Goal: Task Accomplishment & Management: Complete application form

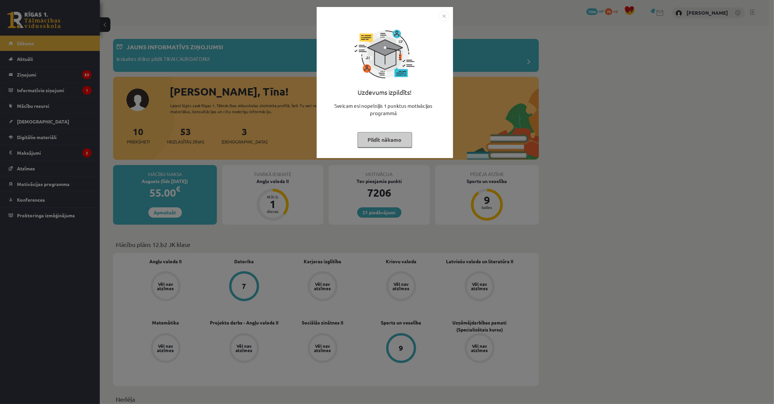
drag, startPoint x: 399, startPoint y: 139, endPoint x: 301, endPoint y: 132, distance: 97.5
click at [398, 139] on button "Pildīt nākamo" at bounding box center [385, 139] width 55 height 15
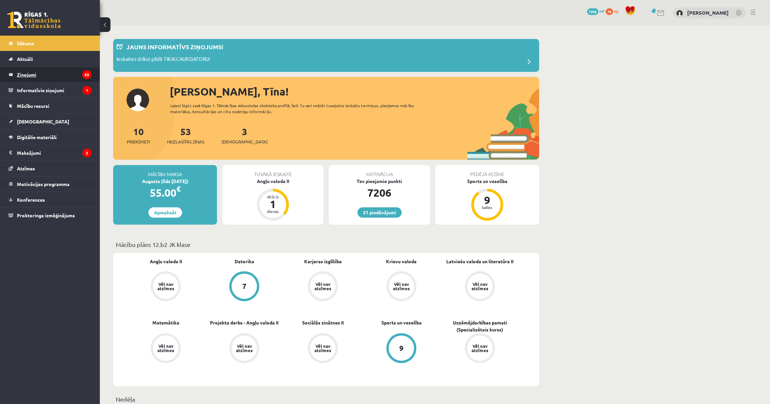
click at [71, 72] on legend "Ziņojumi 53" at bounding box center [54, 74] width 75 height 15
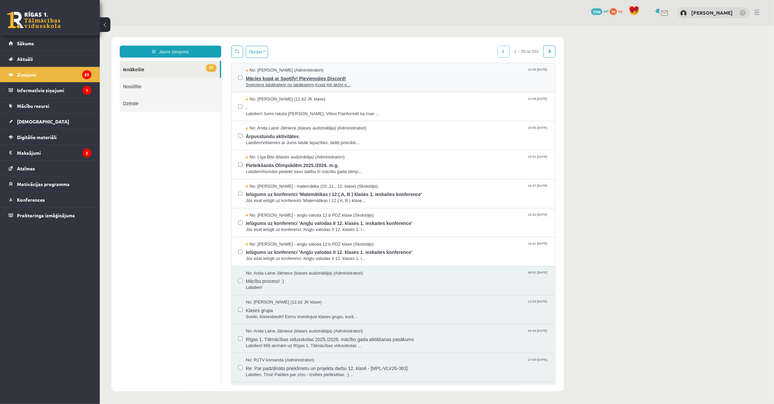
click at [377, 83] on span "Sveiciens labākajiem no labākajiem,Kopā ļoti aktīvi e..." at bounding box center [397, 85] width 303 height 6
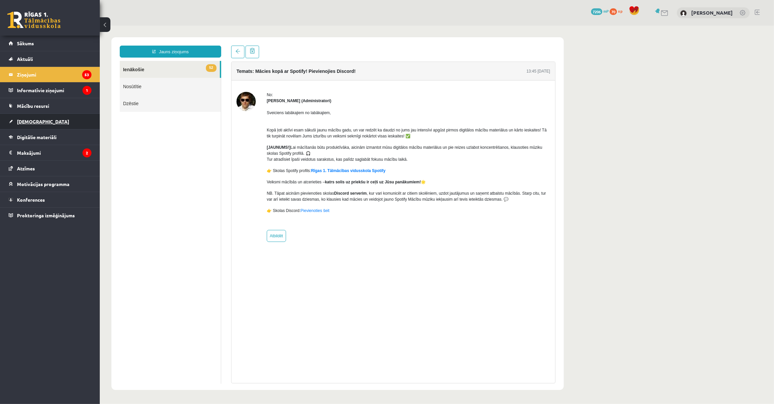
click at [64, 117] on link "[DEMOGRAPHIC_DATA]" at bounding box center [50, 121] width 83 height 15
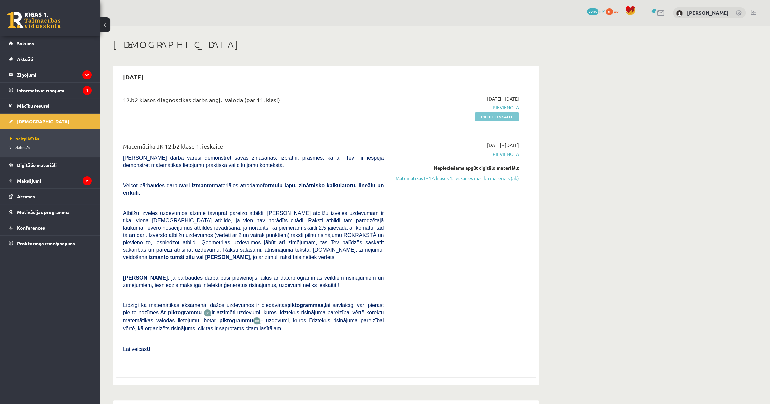
click at [494, 113] on link "Pildīt ieskaiti" at bounding box center [497, 116] width 45 height 9
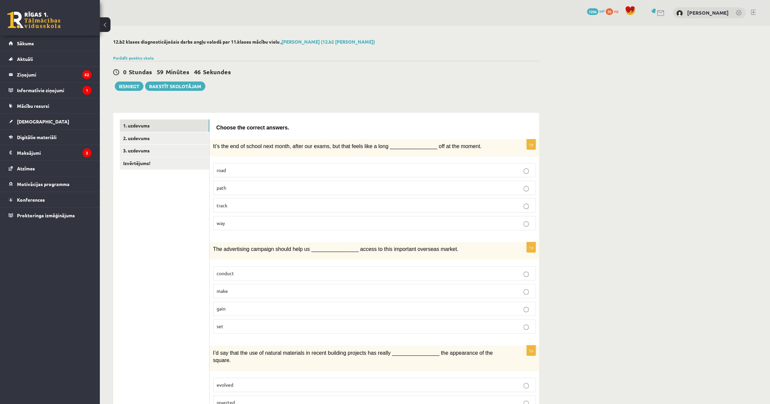
click at [311, 216] on label "way" at bounding box center [374, 223] width 323 height 14
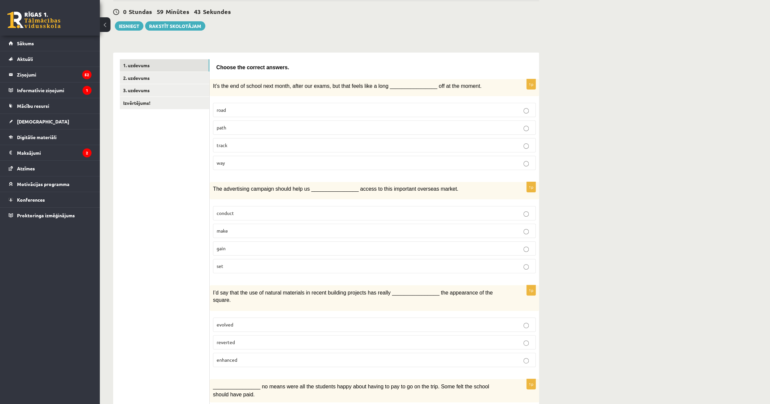
scroll to position [91, 0]
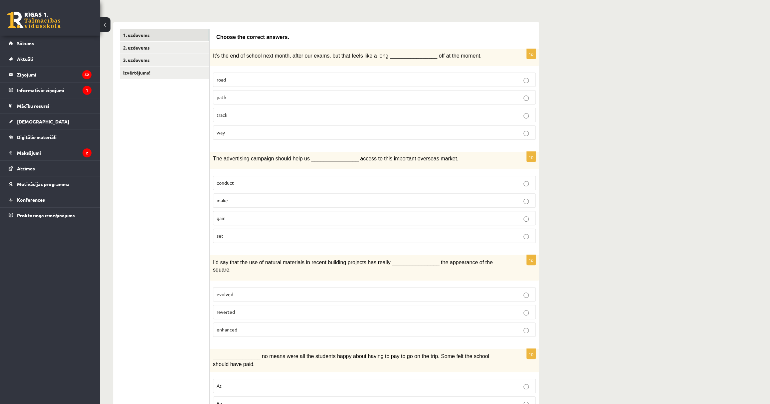
click at [238, 217] on p "gain" at bounding box center [374, 218] width 315 height 7
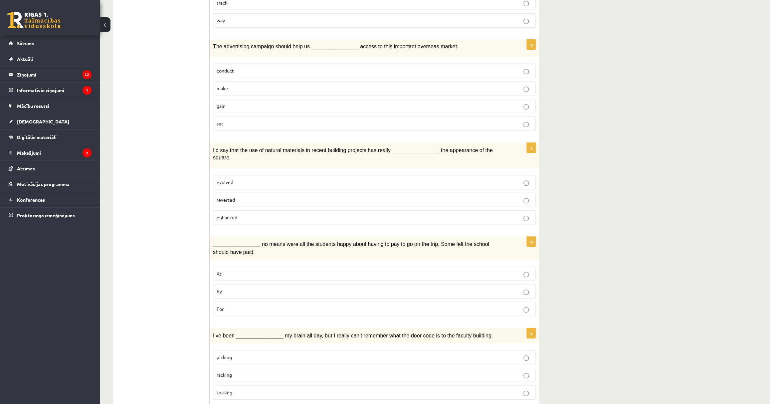
scroll to position [212, 0]
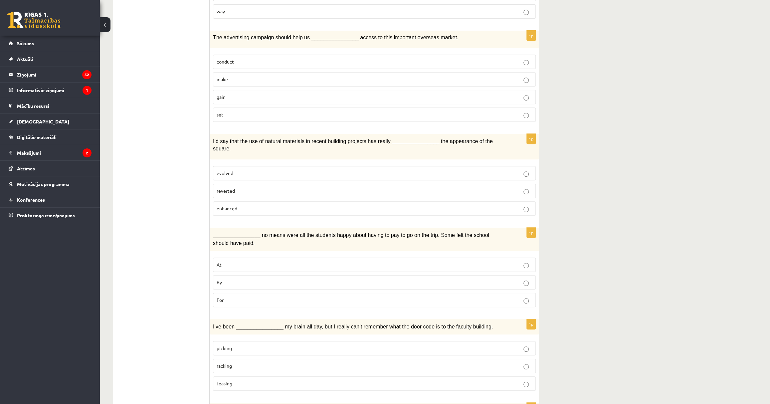
click at [243, 205] on p "enhanced" at bounding box center [374, 208] width 315 height 7
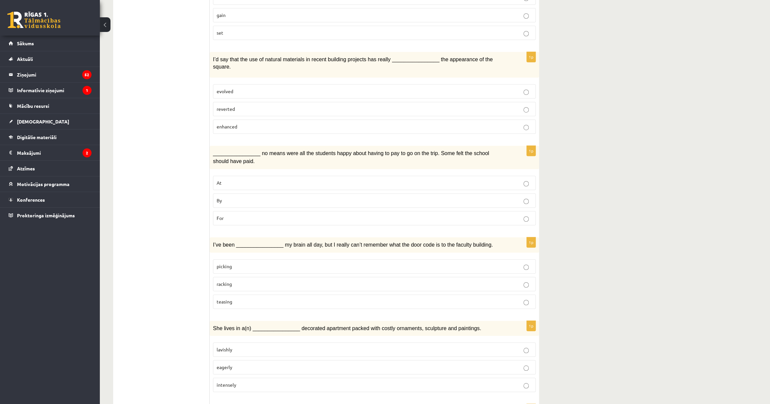
scroll to position [302, 0]
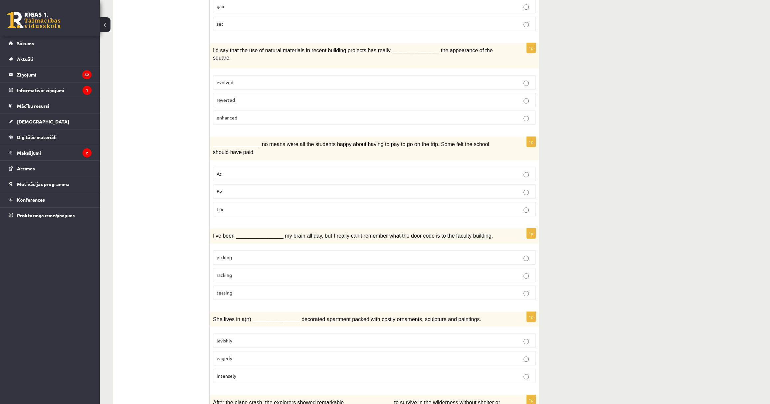
click at [234, 188] on p "By" at bounding box center [374, 191] width 315 height 7
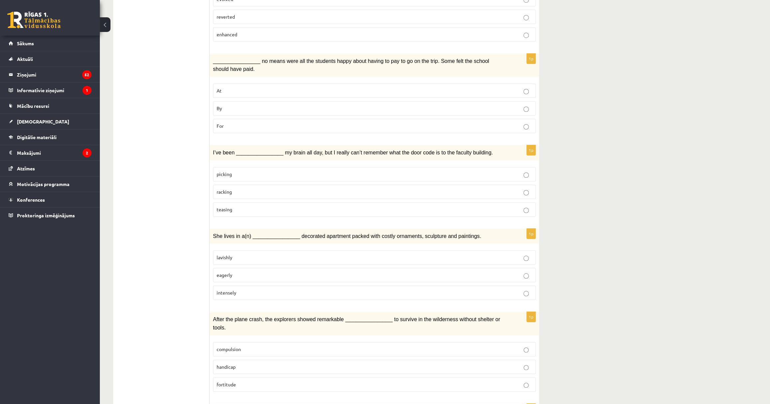
scroll to position [393, 0]
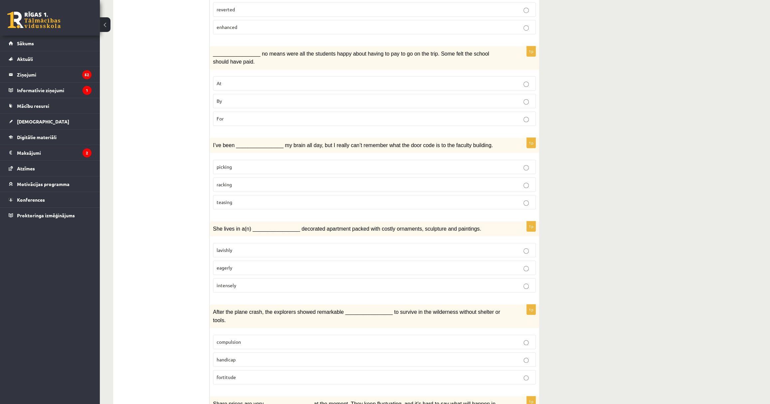
click at [235, 181] on p "racking" at bounding box center [374, 184] width 315 height 7
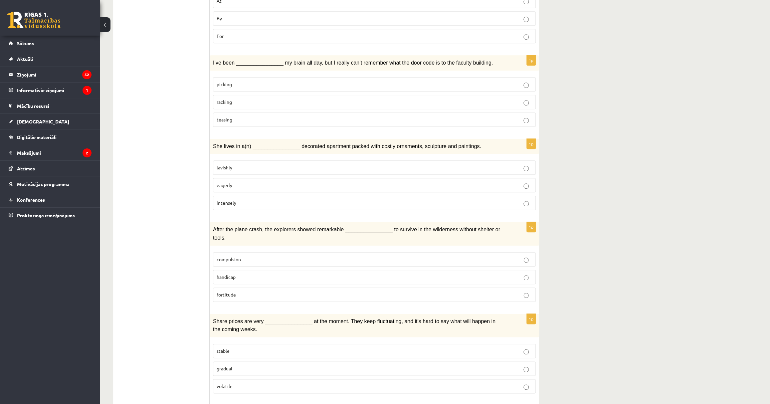
scroll to position [484, 0]
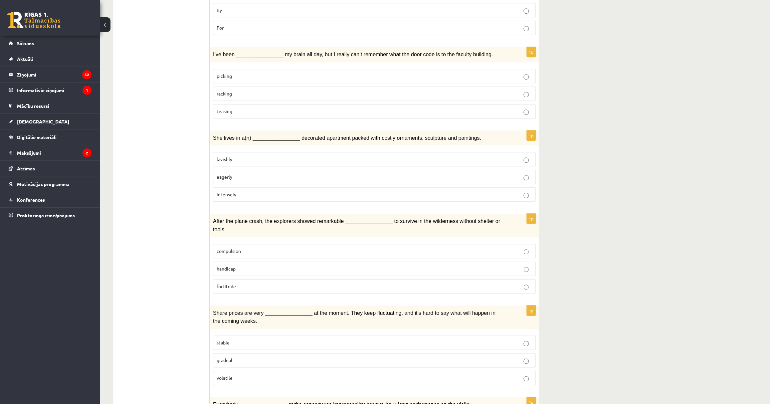
click at [235, 156] on p "lavishly" at bounding box center [374, 159] width 315 height 7
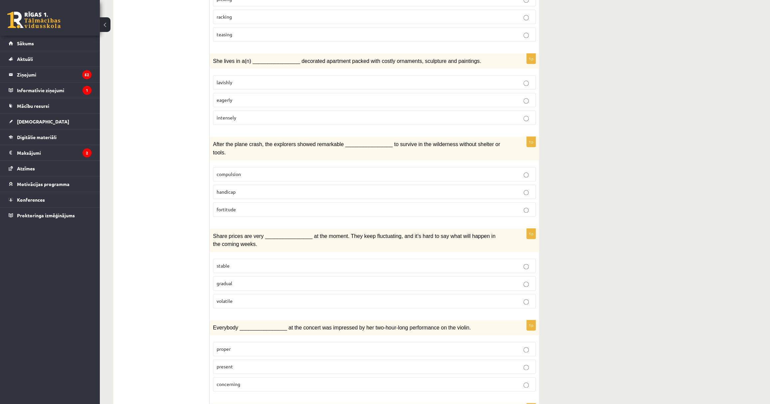
scroll to position [575, 0]
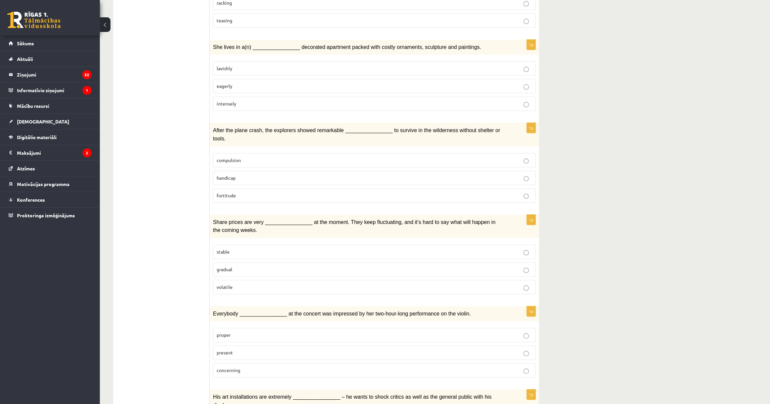
click at [247, 192] on p "fortitude" at bounding box center [374, 195] width 315 height 7
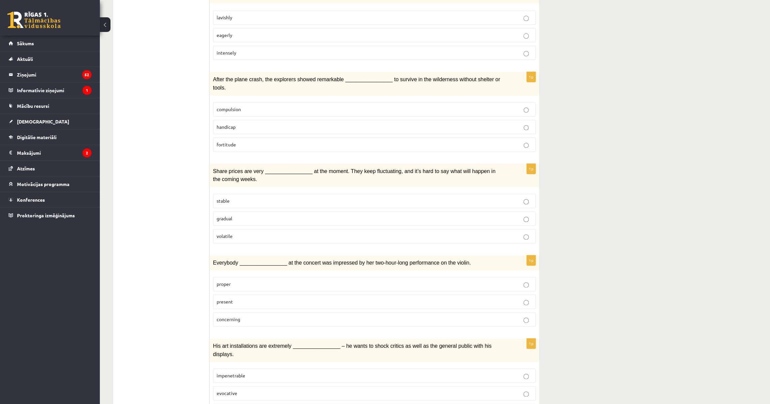
scroll to position [635, 0]
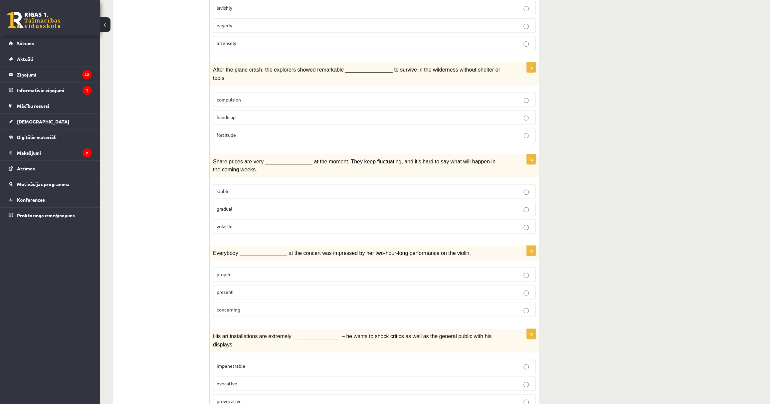
click at [231, 223] on span "volatile" at bounding box center [225, 226] width 16 height 6
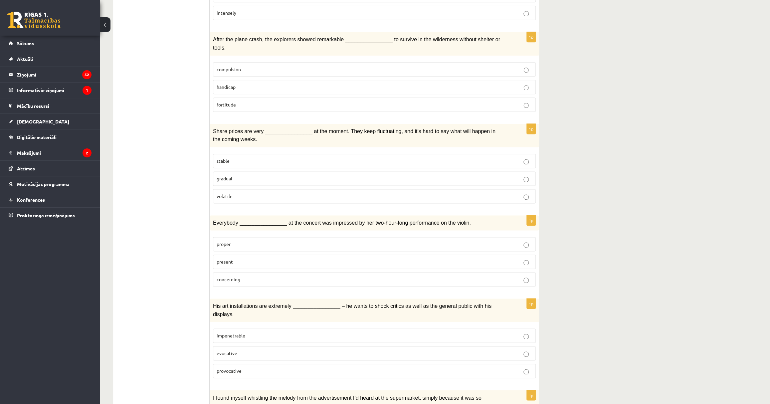
scroll to position [695, 0]
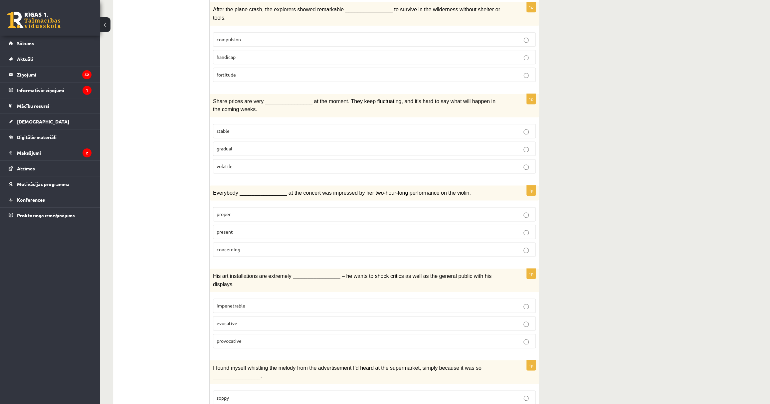
click at [253, 228] on p "present" at bounding box center [374, 231] width 315 height 7
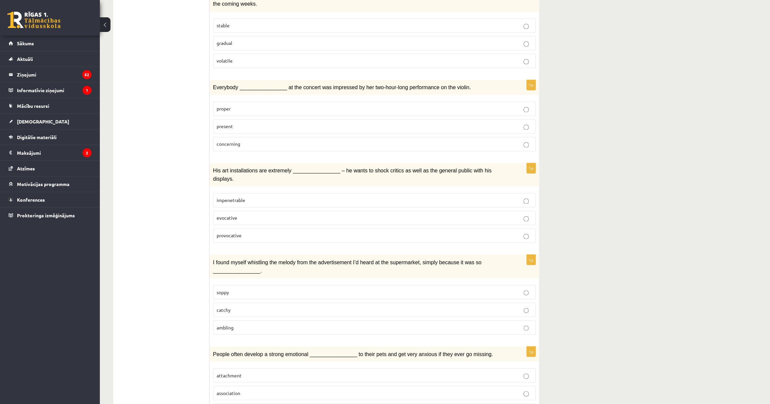
scroll to position [805, 0]
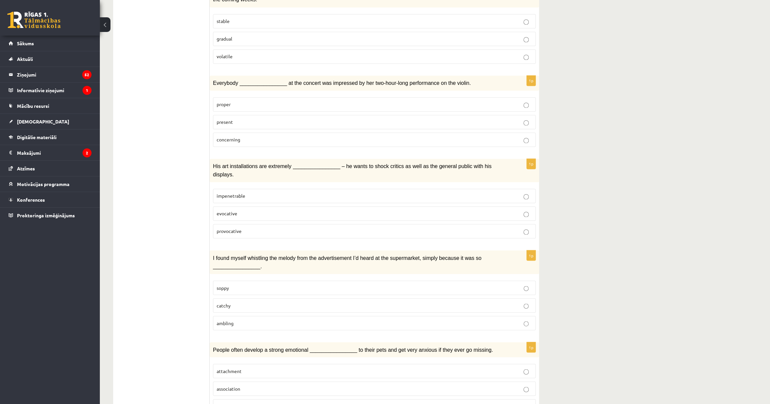
click at [228, 228] on span "provocative" at bounding box center [229, 231] width 25 height 6
click at [244, 302] on p "catchy" at bounding box center [374, 305] width 315 height 7
click at [246, 367] on p "attachment" at bounding box center [374, 370] width 315 height 7
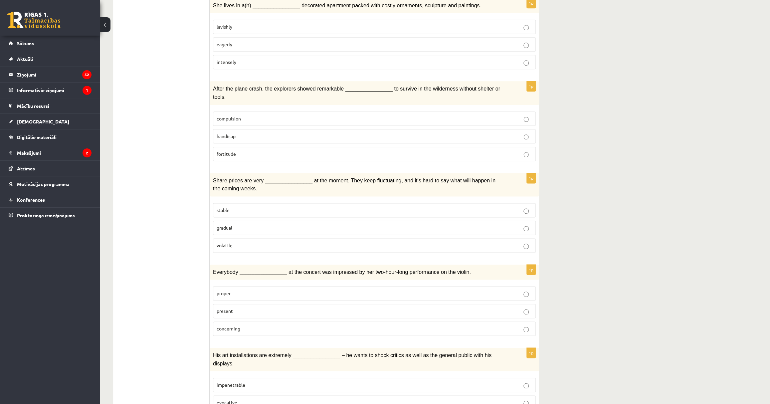
scroll to position [0, 0]
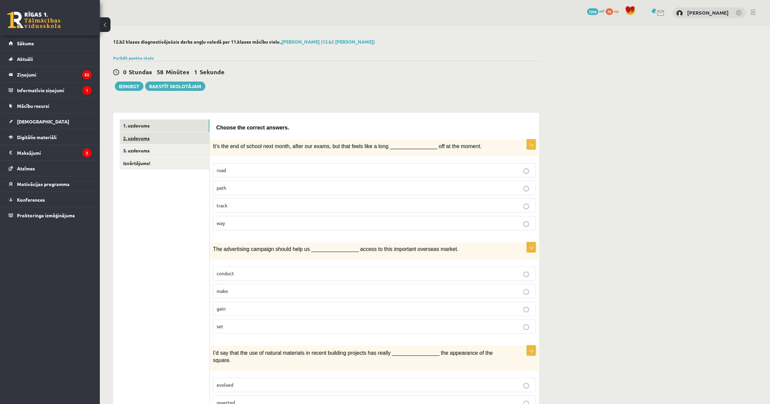
drag, startPoint x: 154, startPoint y: 334, endPoint x: 149, endPoint y: 142, distance: 192.4
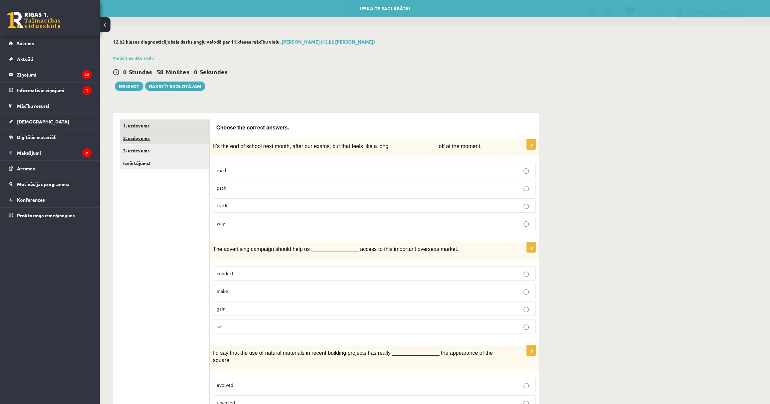
click at [155, 139] on link "2. uzdevums" at bounding box center [165, 138] width 90 height 12
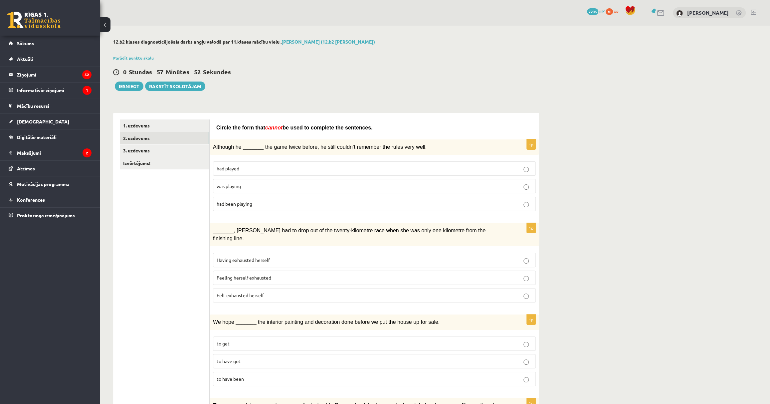
click at [256, 205] on p "had been playing" at bounding box center [374, 203] width 315 height 7
click at [241, 185] on p "was playing" at bounding box center [374, 186] width 315 height 7
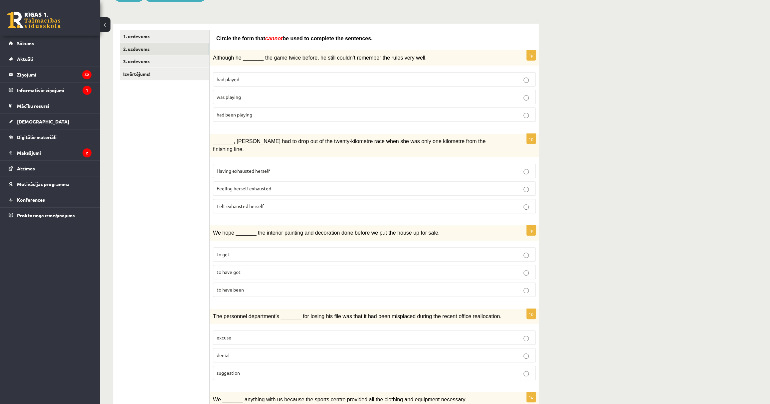
scroll to position [91, 0]
click at [282, 184] on p "Feeling herself exhausted" at bounding box center [374, 187] width 315 height 7
click at [308, 198] on label "Felt exhausted herself" at bounding box center [374, 205] width 323 height 14
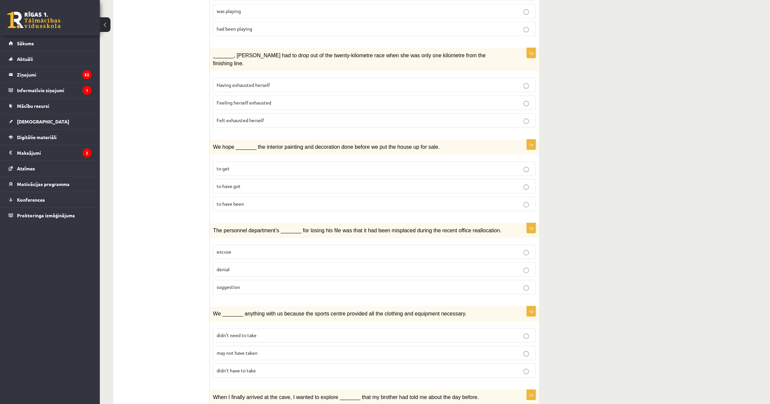
scroll to position [181, 0]
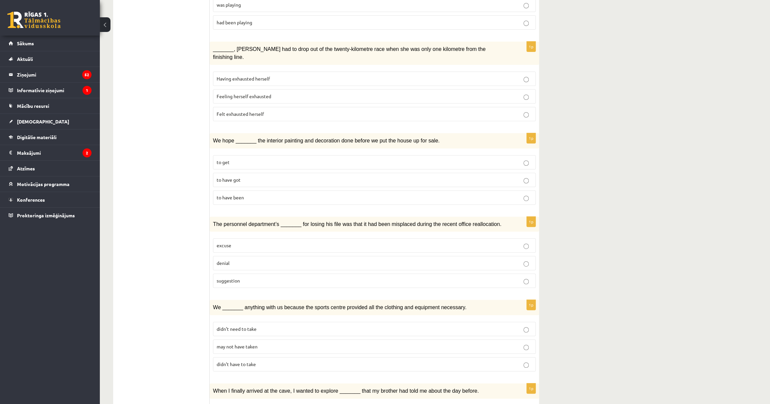
click at [269, 194] on p "to have been" at bounding box center [374, 197] width 315 height 7
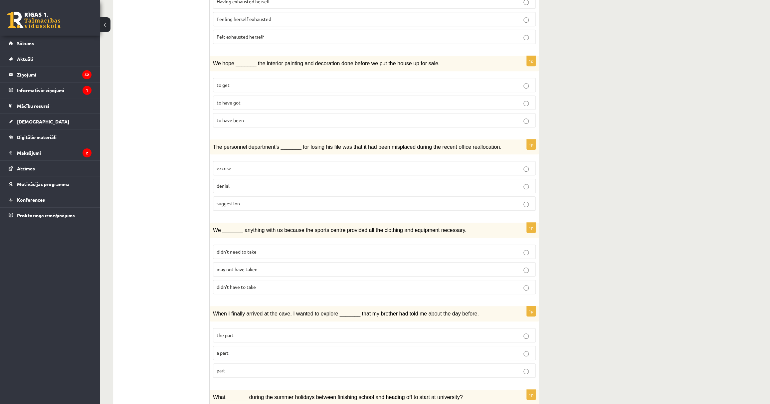
scroll to position [272, 0]
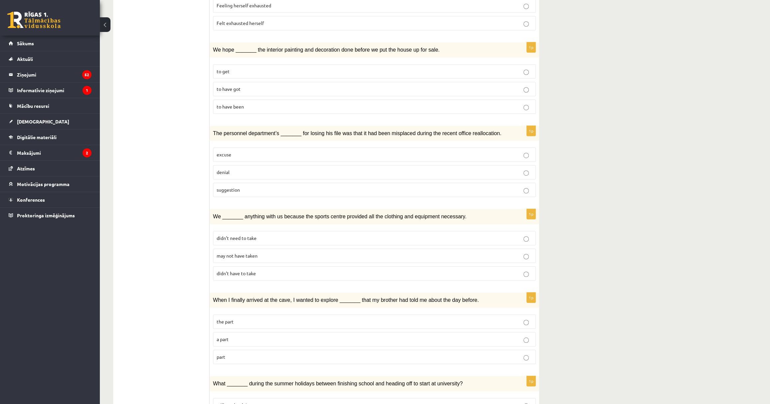
click at [253, 169] on p "denial" at bounding box center [374, 172] width 315 height 7
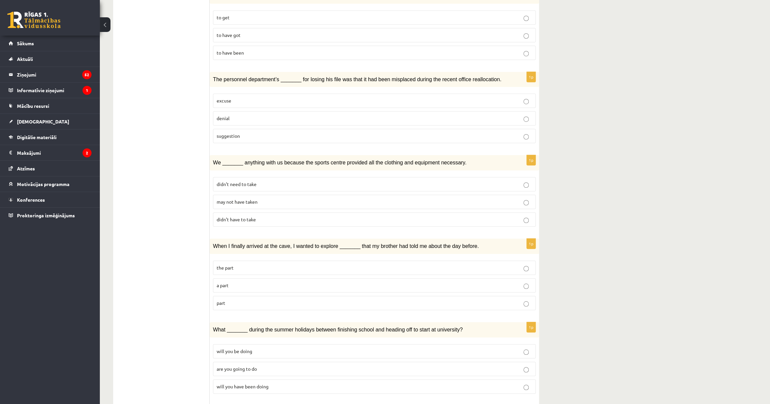
scroll to position [333, 0]
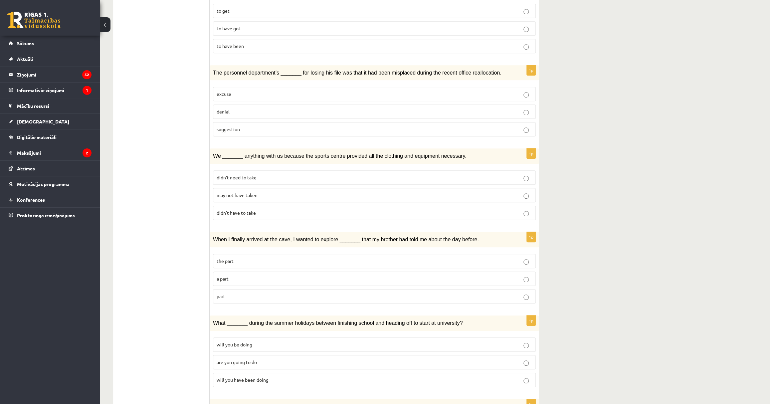
click at [273, 192] on p "may not have taken" at bounding box center [374, 195] width 315 height 7
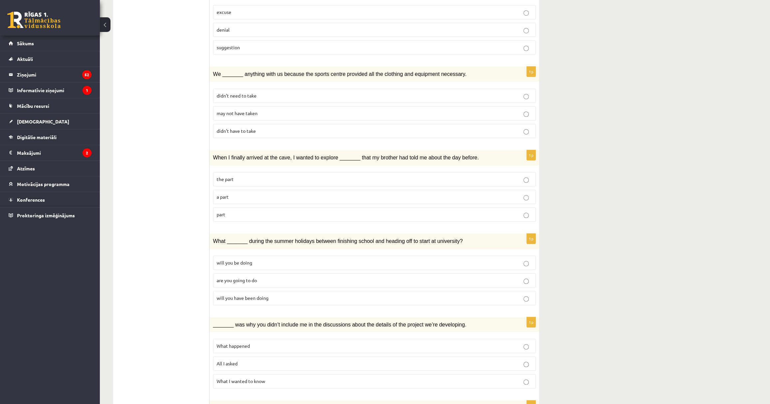
scroll to position [423, 0]
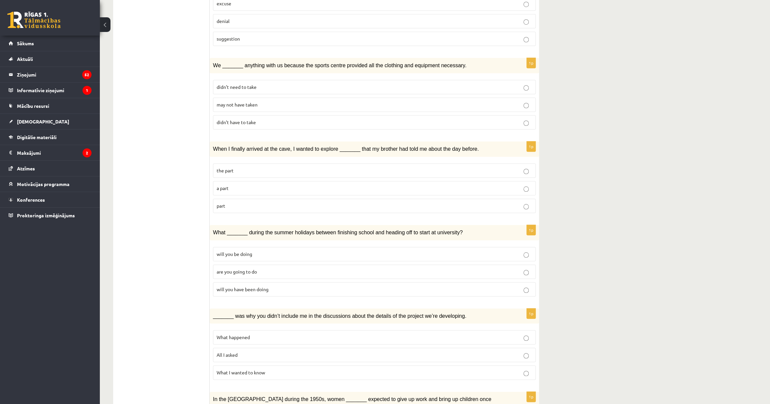
click at [255, 202] on p "part" at bounding box center [374, 205] width 315 height 7
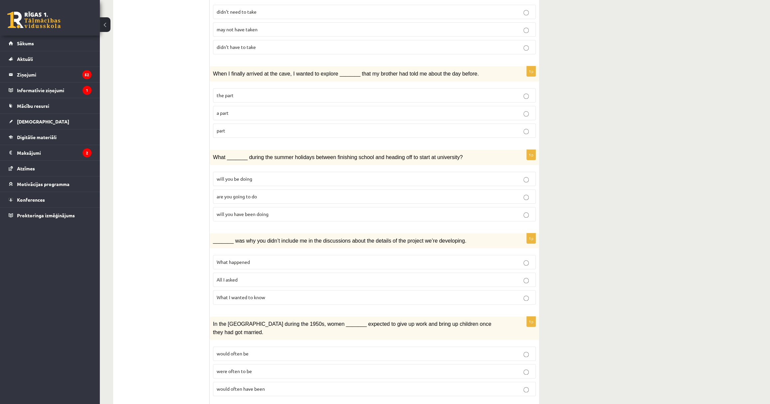
scroll to position [514, 0]
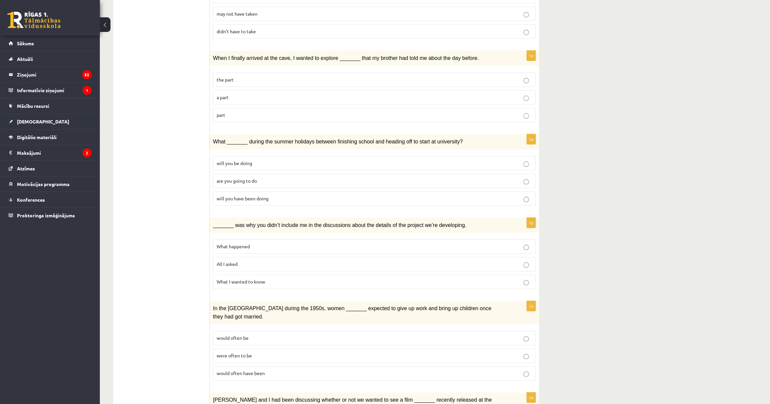
click at [705, 249] on div "12.b2 klases diagnosticējošais darbs angļu valodā par 11.klases mācību vielu , …" at bounding box center [435, 4] width 670 height 986
click at [273, 195] on p "will you have been doing" at bounding box center [374, 198] width 315 height 7
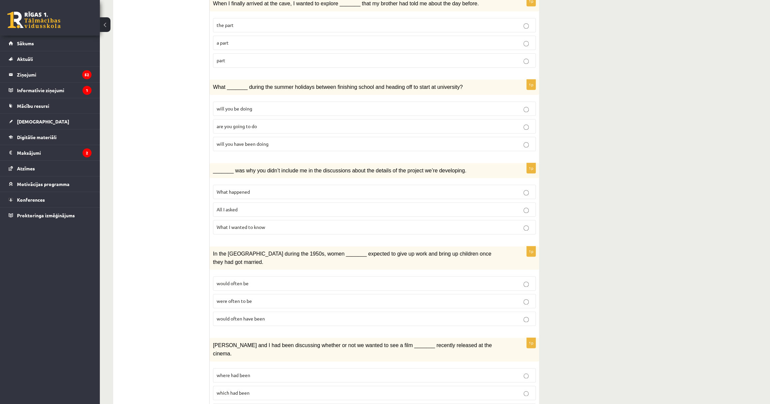
scroll to position [574, 0]
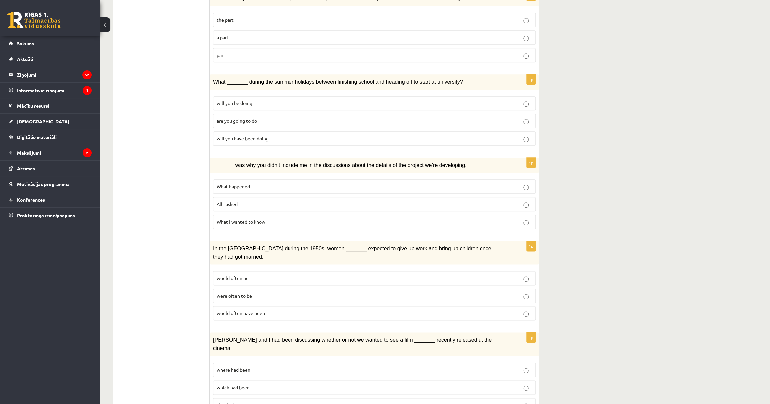
click at [244, 183] on span "What happened" at bounding box center [233, 186] width 33 height 6
click at [242, 293] on span "were often to be" at bounding box center [234, 296] width 35 height 6
click at [263, 366] on p "where had been" at bounding box center [374, 369] width 315 height 7
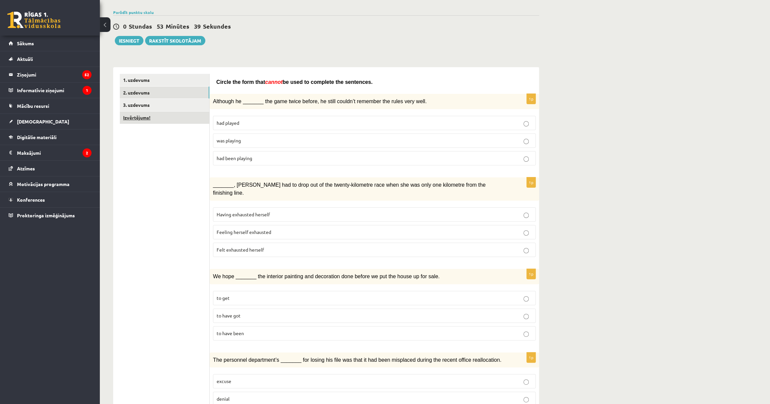
scroll to position [0, 0]
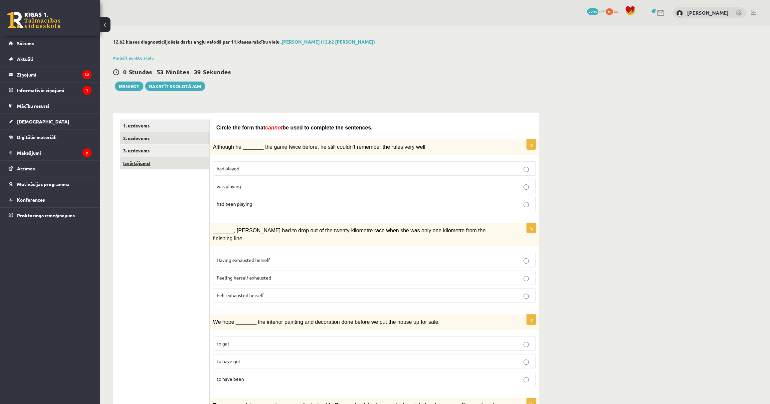
drag, startPoint x: 185, startPoint y: 331, endPoint x: 171, endPoint y: 158, distance: 173.6
click at [154, 147] on link "3. uzdevums" at bounding box center [165, 150] width 90 height 12
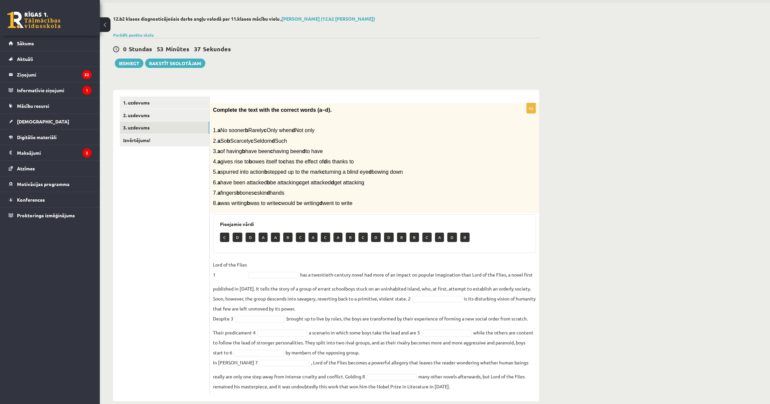
scroll to position [33, 0]
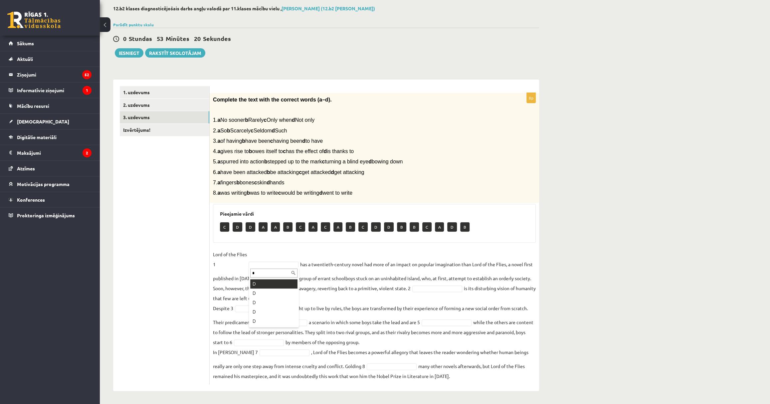
type input "*"
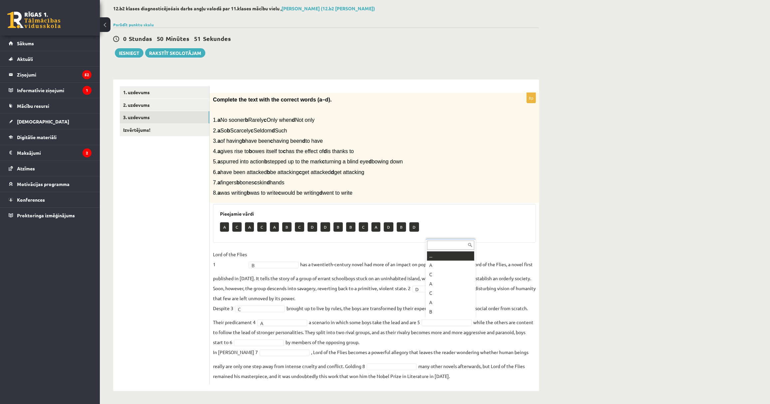
scroll to position [8, 0]
click at [450, 330] on fieldset "Lord of the Flies 1 B * has a twentieth-century novel had more of an impact on …" at bounding box center [374, 315] width 323 height 132
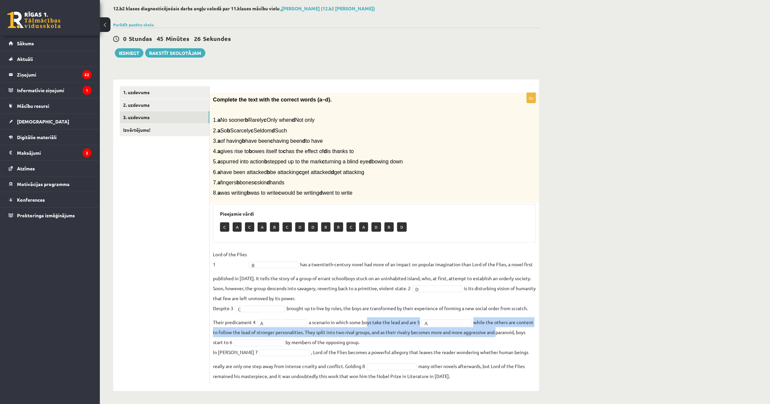
drag, startPoint x: 363, startPoint y: 319, endPoint x: 546, endPoint y: 328, distance: 182.6
click at [546, 328] on div "12.b2 klases diagnosticējošais darbs angļu valodā par 11.klases mācību vielu , …" at bounding box center [326, 198] width 453 height 412
drag, startPoint x: 546, startPoint y: 328, endPoint x: 532, endPoint y: 333, distance: 14.1
click at [532, 333] on fieldset "Lord of the Flies 1 B * has a twentieth-century novel had more of an impact on …" at bounding box center [374, 315] width 323 height 132
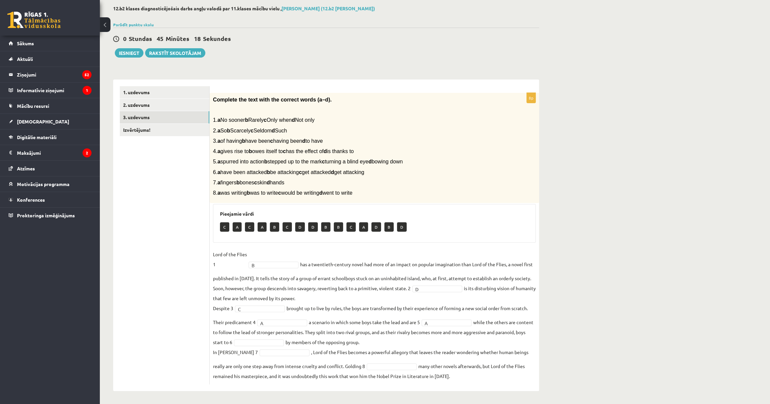
click at [416, 332] on fieldset "Lord of the Flies 1 B * has a twentieth-century novel had more of an impact on …" at bounding box center [374, 315] width 323 height 132
click at [670, 263] on div "12.b2 klases diagnosticējošais darbs angļu valodā par 11.klases mācību vielu , …" at bounding box center [435, 198] width 670 height 412
click at [156, 129] on link "Izvērtējums!" at bounding box center [165, 130] width 90 height 12
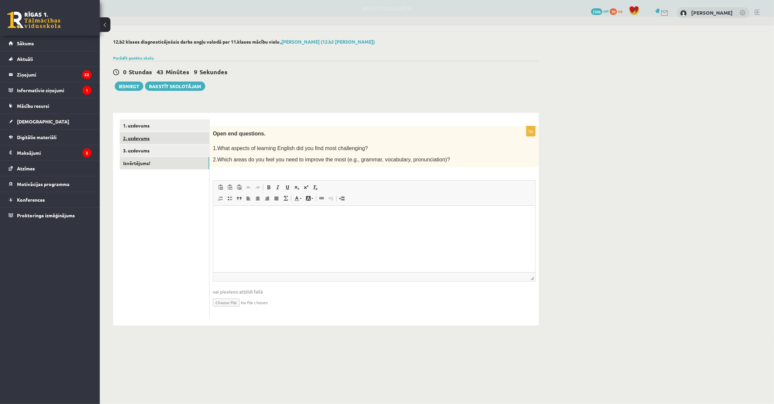
scroll to position [0, 0]
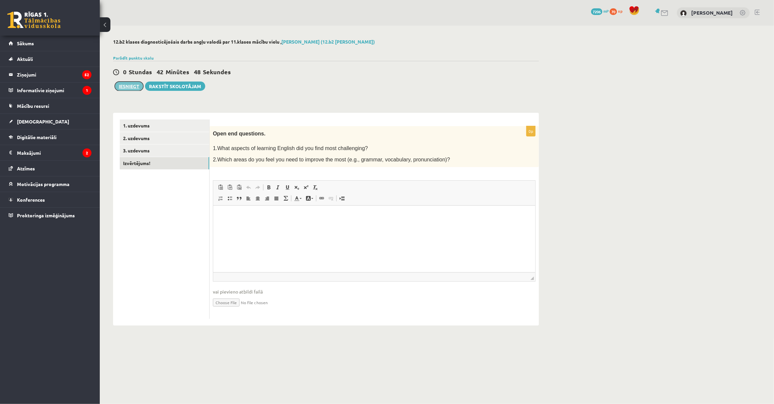
click at [132, 84] on button "Iesniegt" at bounding box center [129, 86] width 29 height 9
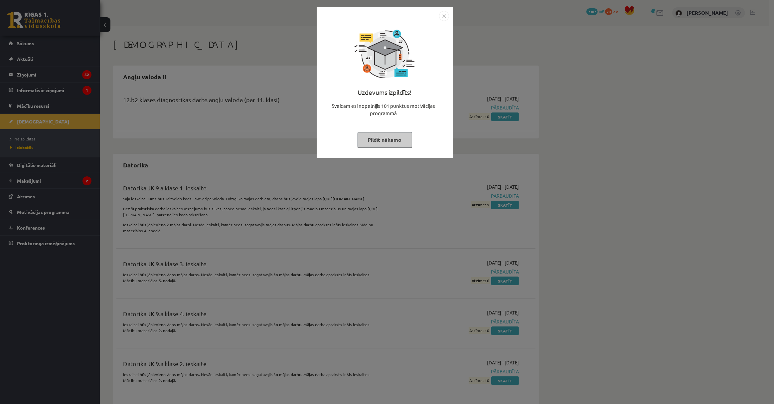
click at [381, 140] on button "Pildīt nākamo" at bounding box center [385, 139] width 55 height 15
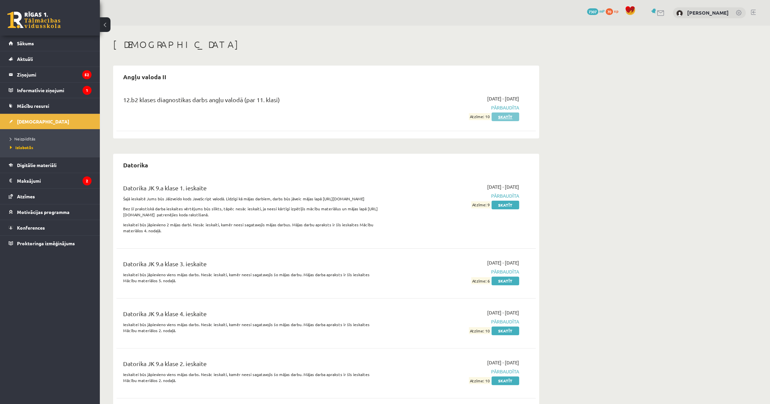
click at [500, 117] on link "Skatīt" at bounding box center [506, 116] width 28 height 9
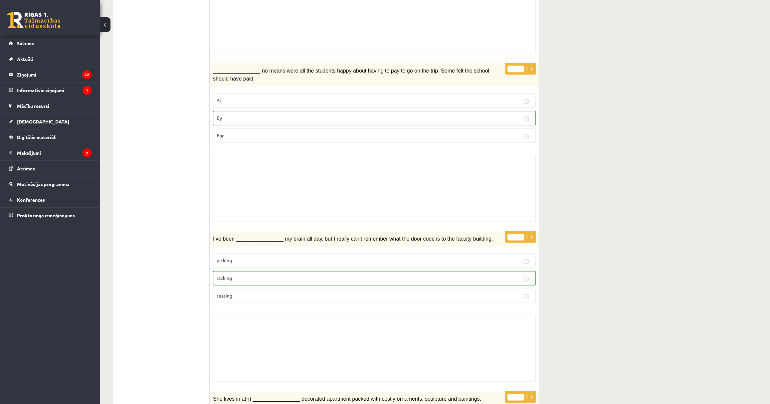
drag, startPoint x: 512, startPoint y: 172, endPoint x: 345, endPoint y: 56, distance: 203.7
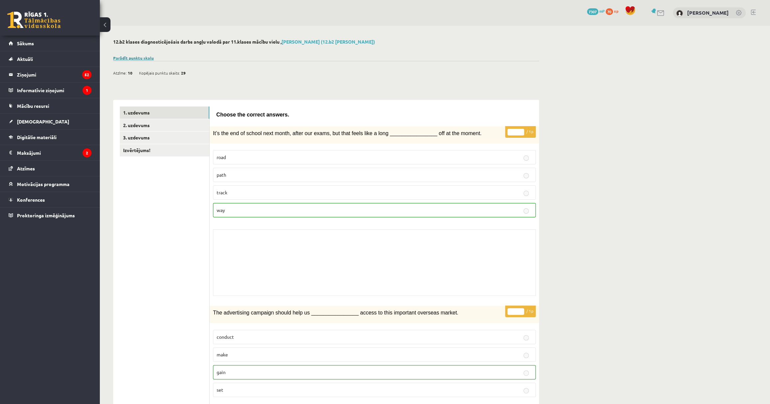
click at [133, 59] on link "Parādīt punktu skalu" at bounding box center [133, 57] width 41 height 5
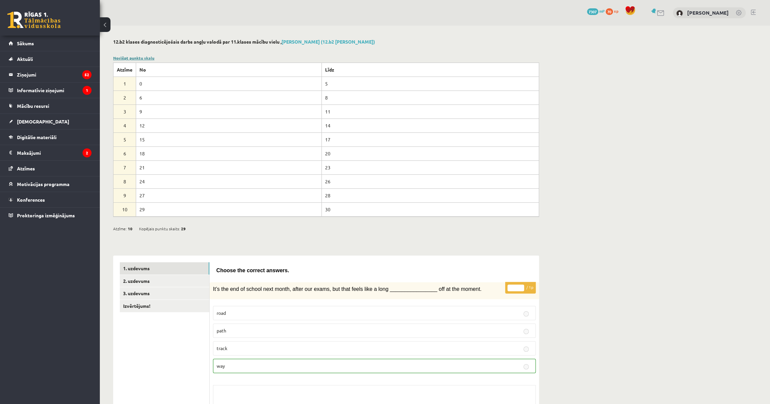
click at [133, 59] on link "Noslēpt punktu skalu" at bounding box center [133, 57] width 41 height 5
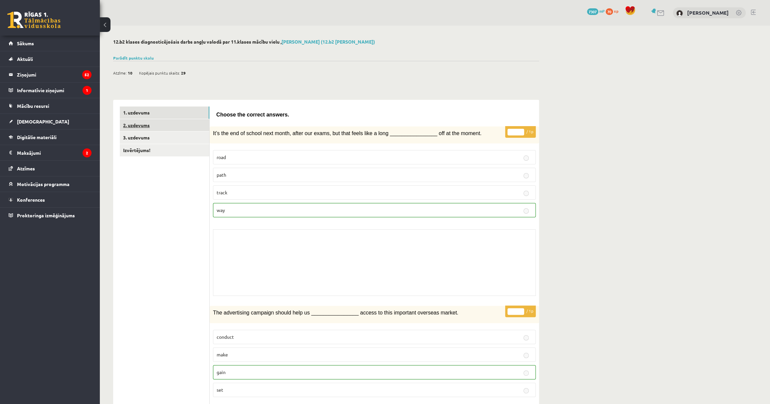
click at [156, 128] on link "2. uzdevums" at bounding box center [165, 125] width 90 height 12
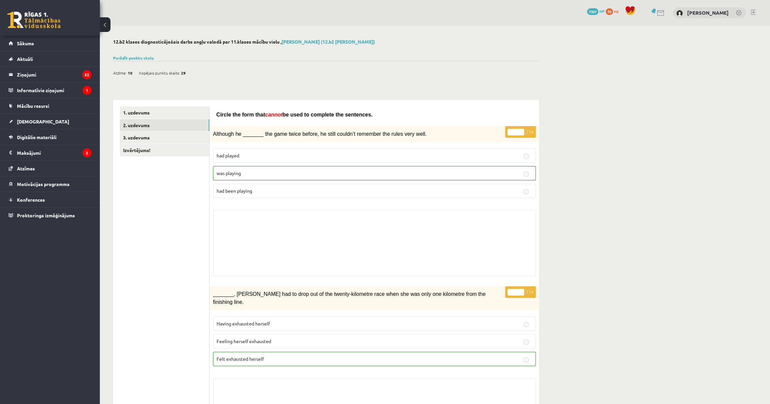
drag, startPoint x: 538, startPoint y: 143, endPoint x: 420, endPoint y: 40, distance: 157.1
click at [159, 140] on link "3. uzdevums" at bounding box center [165, 137] width 90 height 12
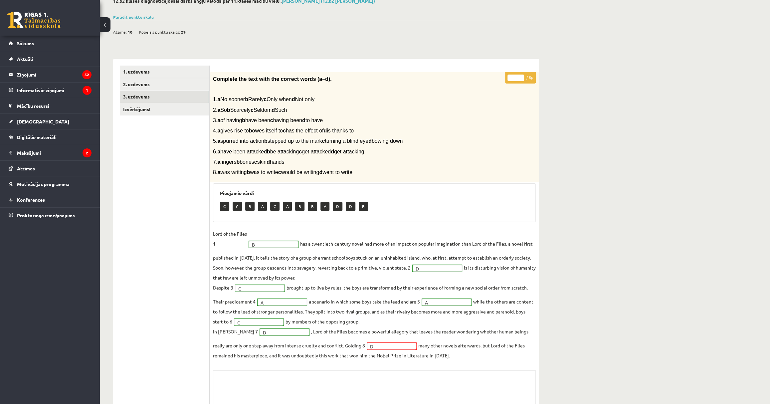
scroll to position [97, 0]
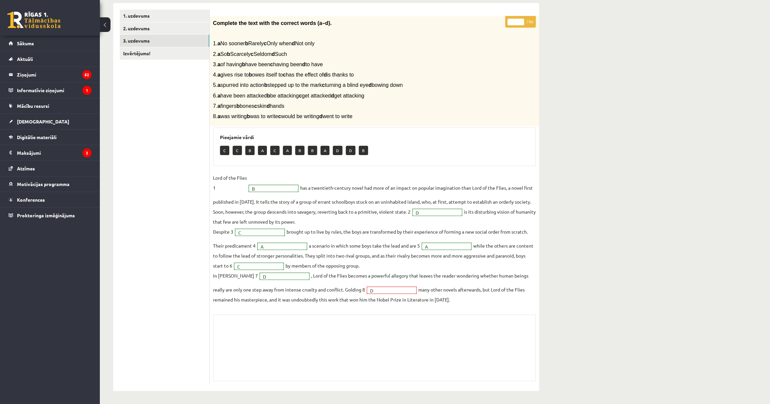
drag, startPoint x: 385, startPoint y: 290, endPoint x: 382, endPoint y: 282, distance: 8.3
click at [382, 282] on fieldset "Lord of the Flies 1 B * has a twentieth-century novel had more of an impact on …" at bounding box center [374, 239] width 323 height 132
click at [744, 321] on div "12.b2 klases diagnosticējošais darbs angļu valodā par 11.klases mācību vielu , …" at bounding box center [435, 167] width 670 height 476
click at [733, 225] on div "12.b2 klases diagnosticējošais darbs angļu valodā par 11.klases mācību vielu , …" at bounding box center [435, 167] width 670 height 476
drag, startPoint x: 211, startPoint y: 114, endPoint x: 407, endPoint y: 117, distance: 196.7
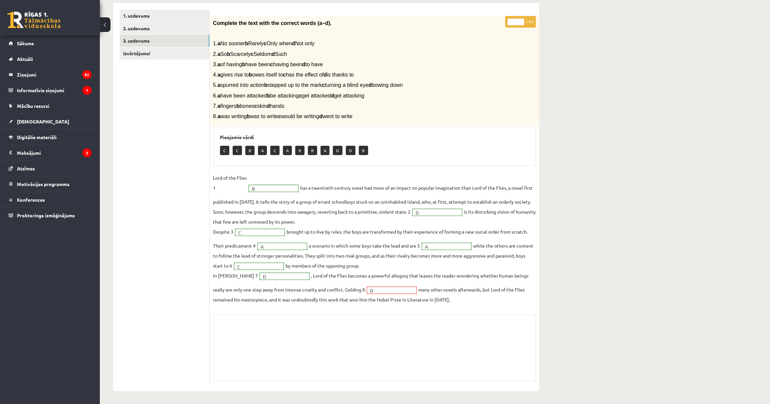
click at [407, 117] on div "Complete the text with the correct words (a–d). 1. a No sooner b Rarely c Only …" at bounding box center [374, 71] width 329 height 110
copy span "8. a was writing b was to write c would be writing d went to write"
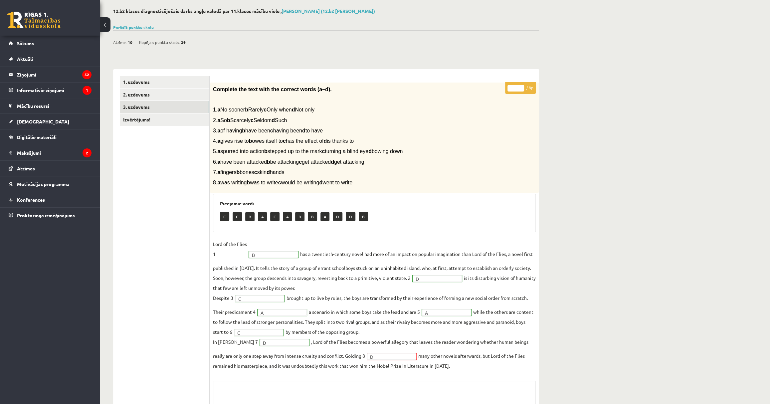
scroll to position [0, 0]
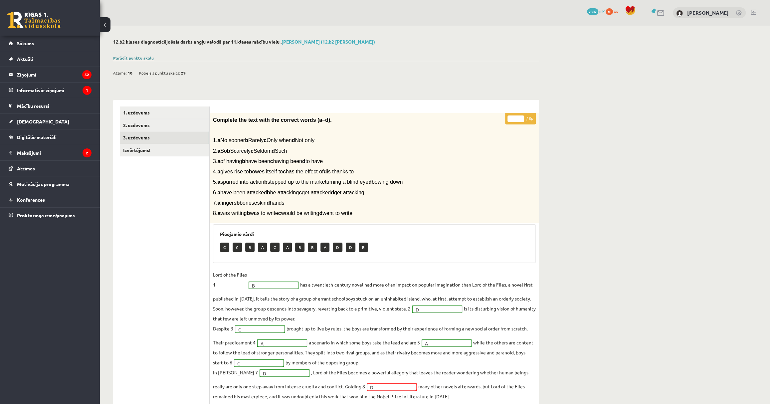
click at [141, 57] on link "Parādīt punktu skalu" at bounding box center [133, 57] width 41 height 5
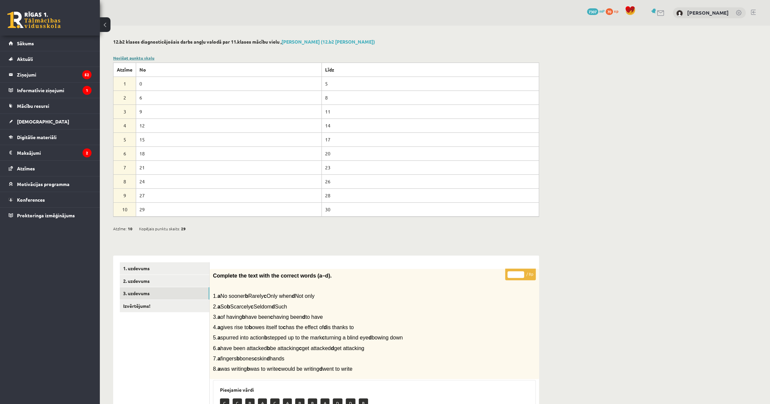
click at [141, 57] on link "Noslēpt punktu skalu" at bounding box center [133, 57] width 41 height 5
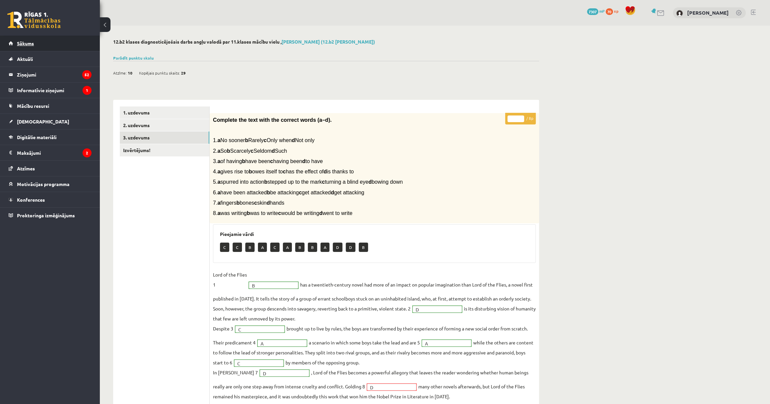
click at [65, 42] on link "Sākums" at bounding box center [50, 43] width 83 height 15
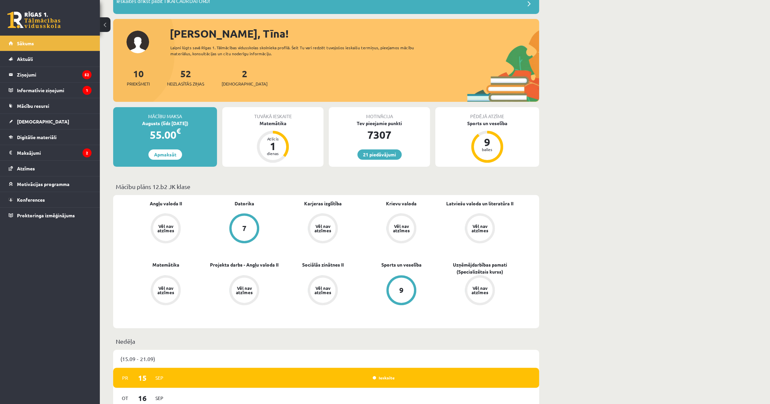
scroll to position [151, 0]
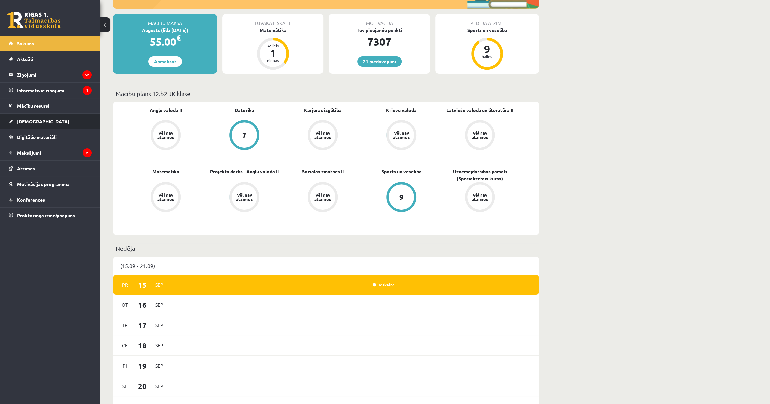
click at [48, 126] on link "[DEMOGRAPHIC_DATA]" at bounding box center [50, 121] width 83 height 15
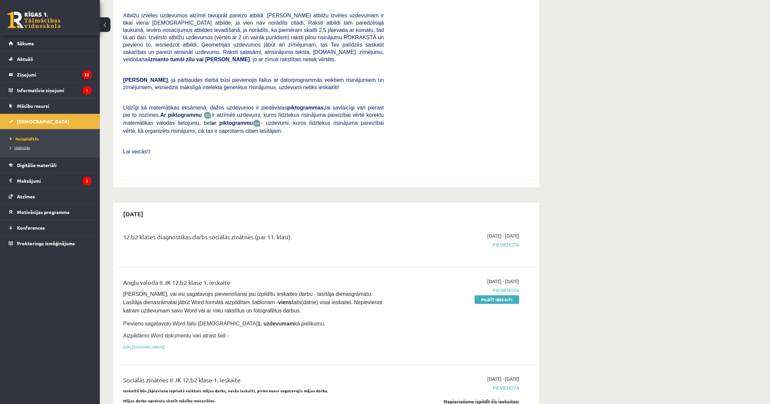
click at [25, 146] on span "Izlabotās" at bounding box center [20, 147] width 20 height 5
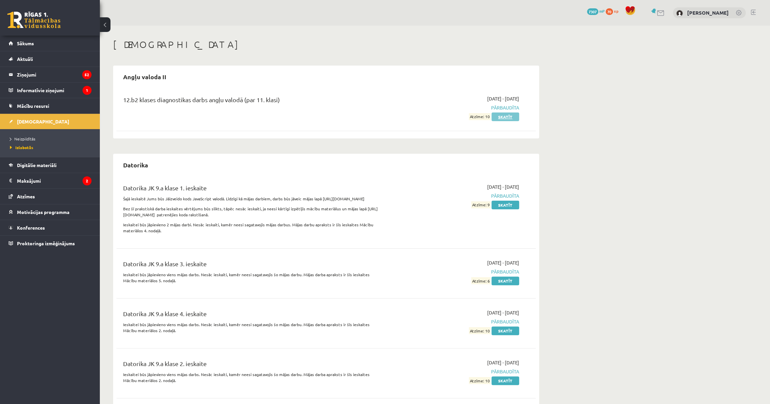
click at [503, 114] on div "2025-09-01 - 2025-09-15 Pārbaudīta Atzīme: 10 Skatīt" at bounding box center [456, 107] width 135 height 25
click at [504, 116] on link "Skatīt" at bounding box center [506, 116] width 28 height 9
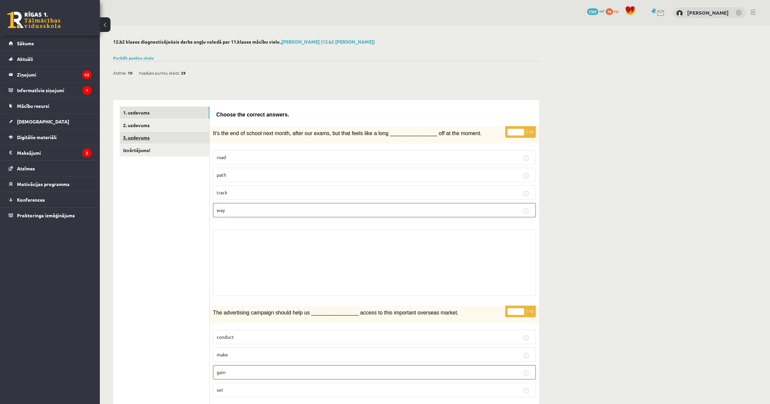
click at [160, 142] on link "3. uzdevums" at bounding box center [165, 137] width 90 height 12
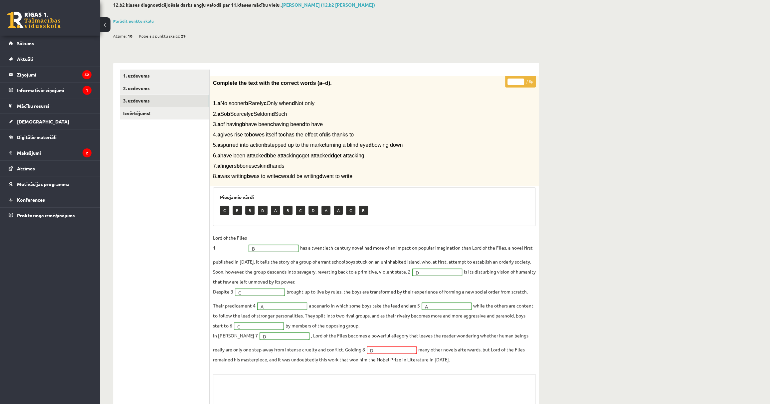
scroll to position [97, 0]
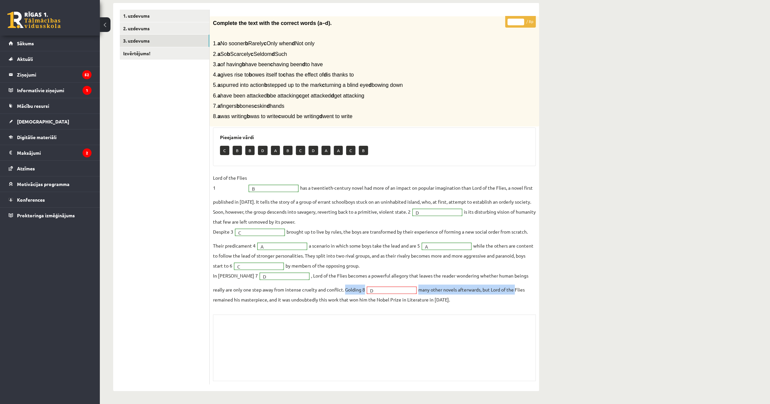
drag, startPoint x: 346, startPoint y: 287, endPoint x: 522, endPoint y: 284, distance: 176.1
click at [522, 284] on fieldset "Lord of the Flies 1 B * has a twentieth-century novel had more of an impact on …" at bounding box center [374, 239] width 323 height 132
click at [527, 114] on div "Complete the text with the correct words (a–d). 1. a No sooner b Rarely c Only …" at bounding box center [374, 71] width 329 height 110
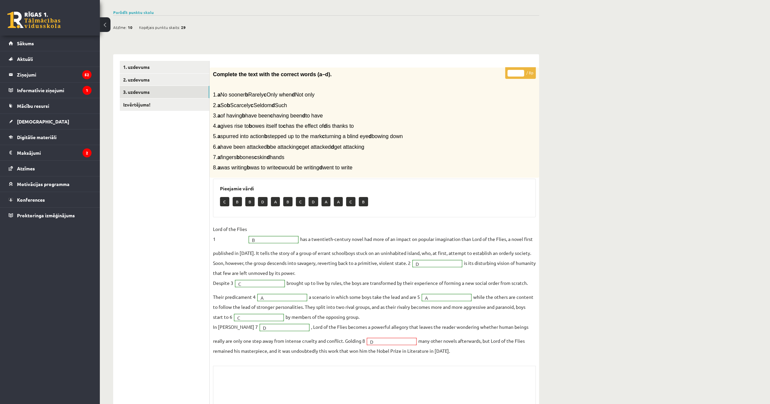
scroll to position [0, 0]
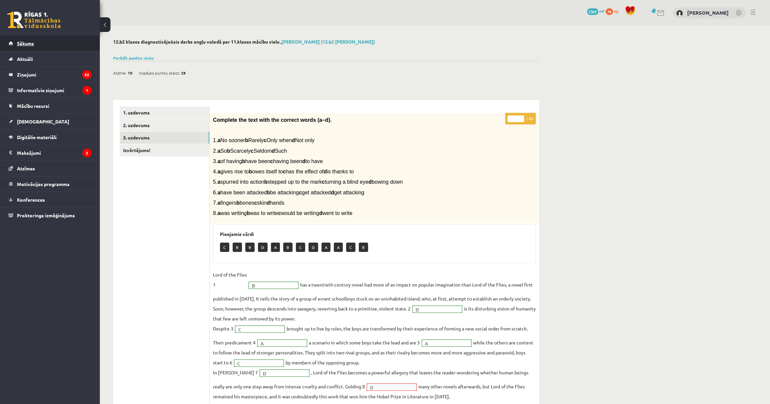
click at [65, 39] on link "Sākums" at bounding box center [50, 43] width 83 height 15
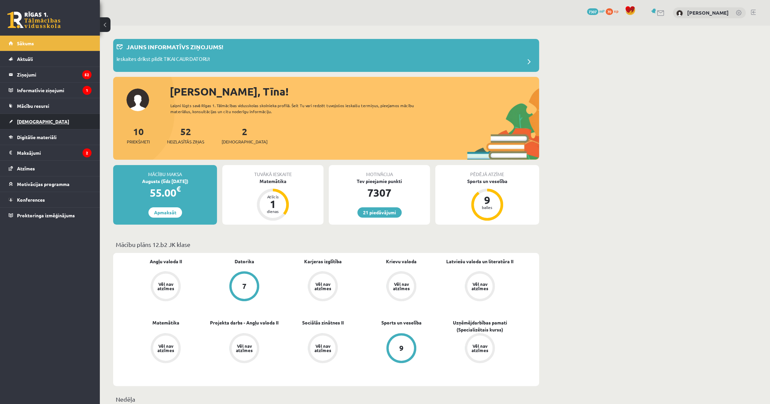
click at [45, 120] on link "[DEMOGRAPHIC_DATA]" at bounding box center [50, 121] width 83 height 15
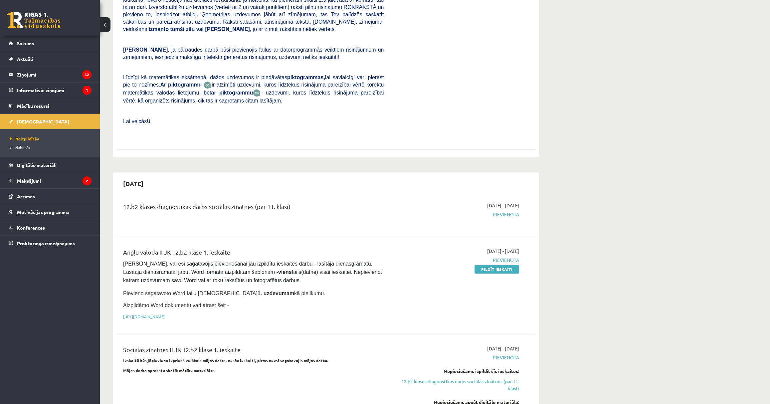
scroll to position [272, 0]
